Goal: Transaction & Acquisition: Register for event/course

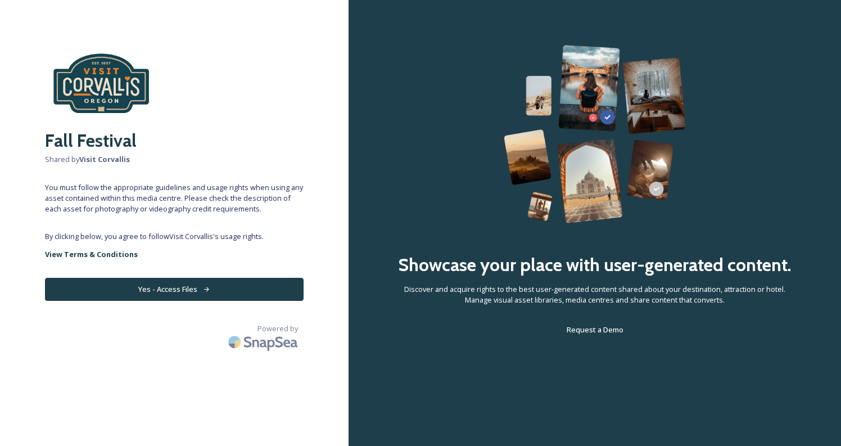
click at [191, 288] on button "Yes - Access Files" at bounding box center [174, 289] width 259 height 23
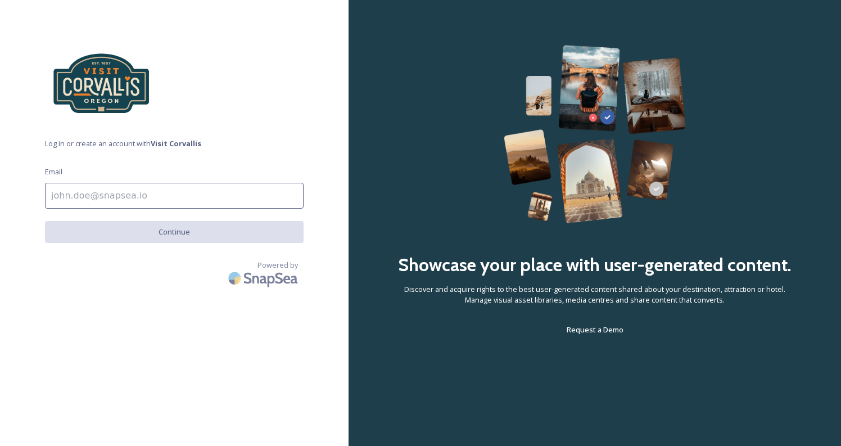
click at [143, 187] on input at bounding box center [174, 196] width 259 height 26
type input "[EMAIL_ADDRESS][DOMAIN_NAME]"
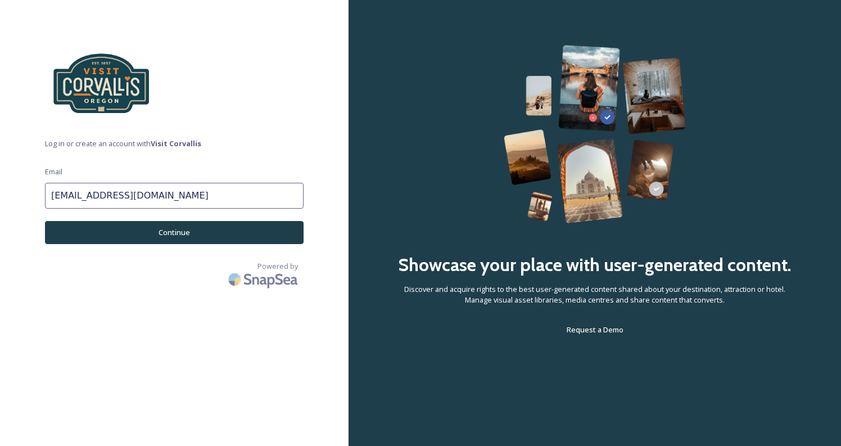
click at [156, 234] on button "Continue" at bounding box center [174, 232] width 259 height 23
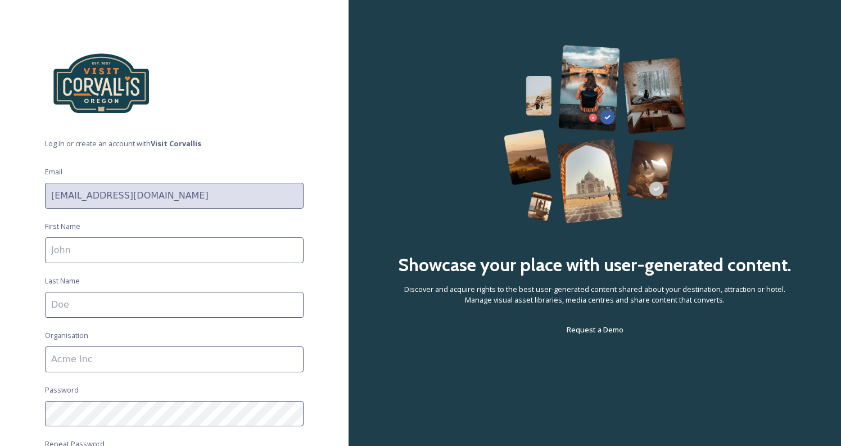
click at [148, 247] on input at bounding box center [174, 250] width 259 height 26
type input "[PERSON_NAME]"
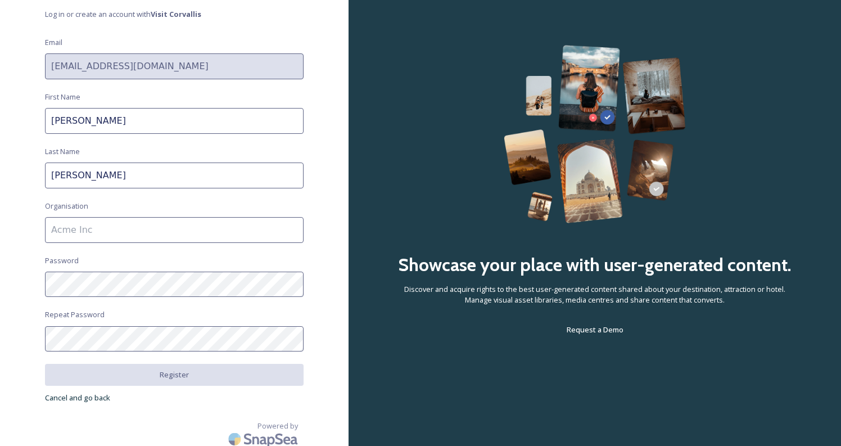
scroll to position [133, 0]
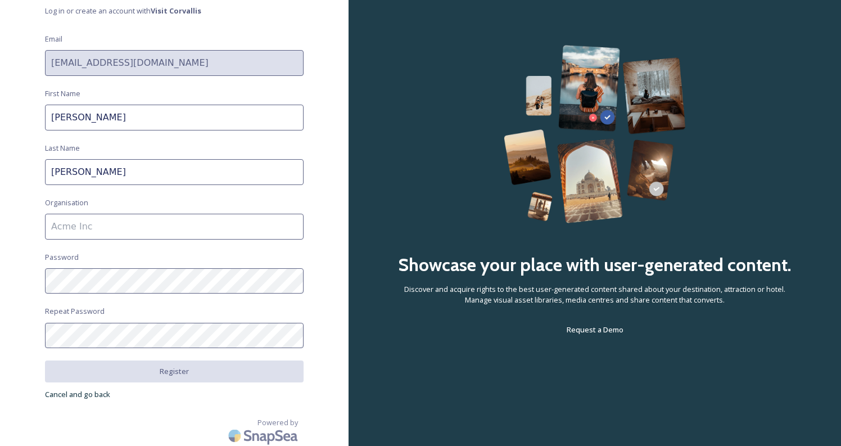
click at [148, 217] on input at bounding box center [174, 227] width 259 height 26
type input "Sproutbox Co."
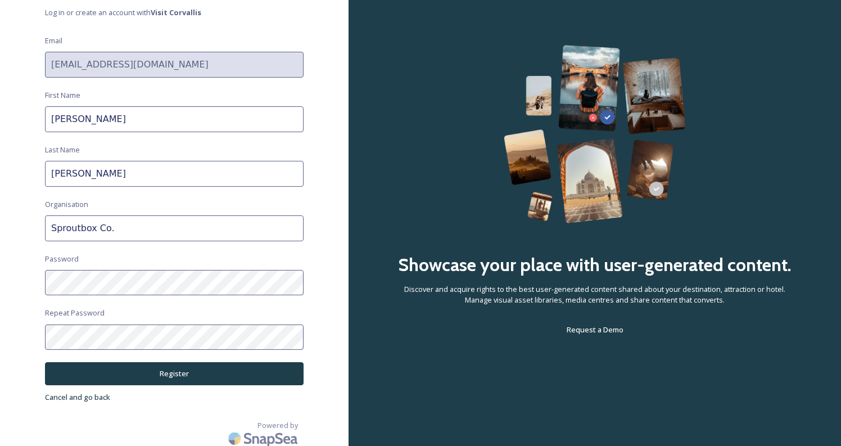
scroll to position [133, 0]
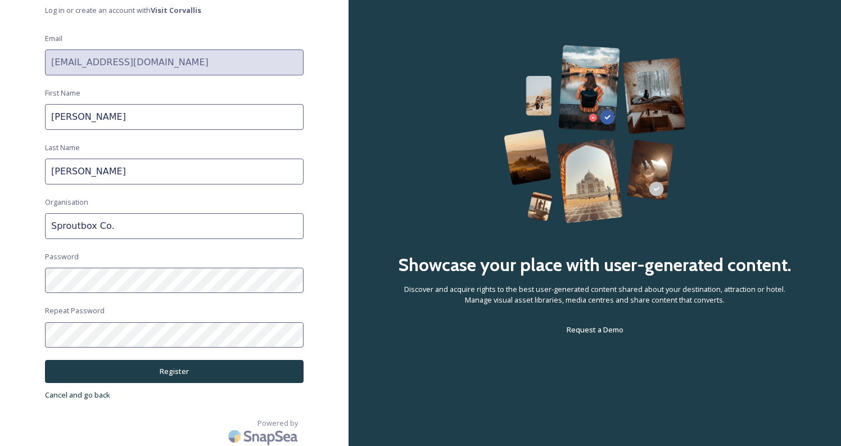
click at [179, 364] on button "Register" at bounding box center [174, 371] width 259 height 23
